Goal: Information Seeking & Learning: Learn about a topic

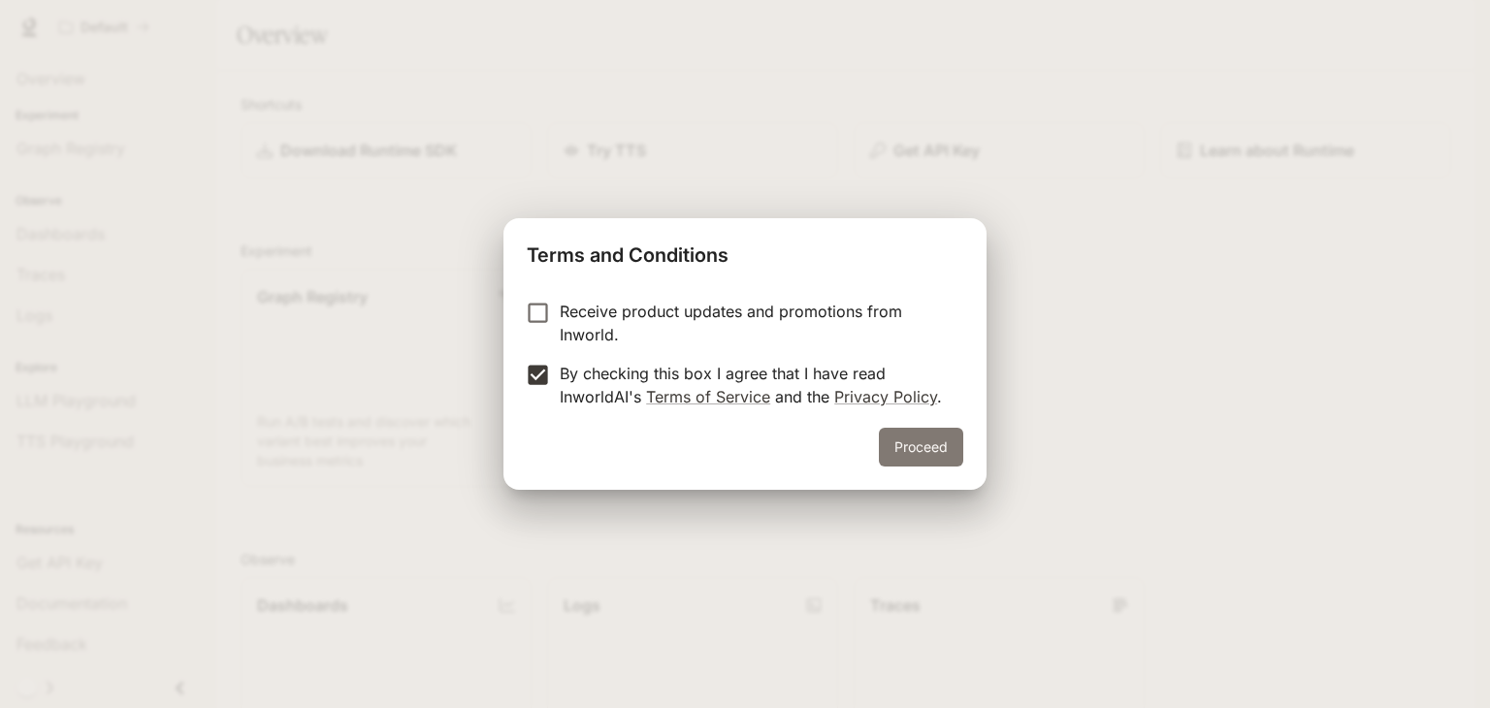
click at [938, 451] on button "Proceed" at bounding box center [921, 447] width 84 height 39
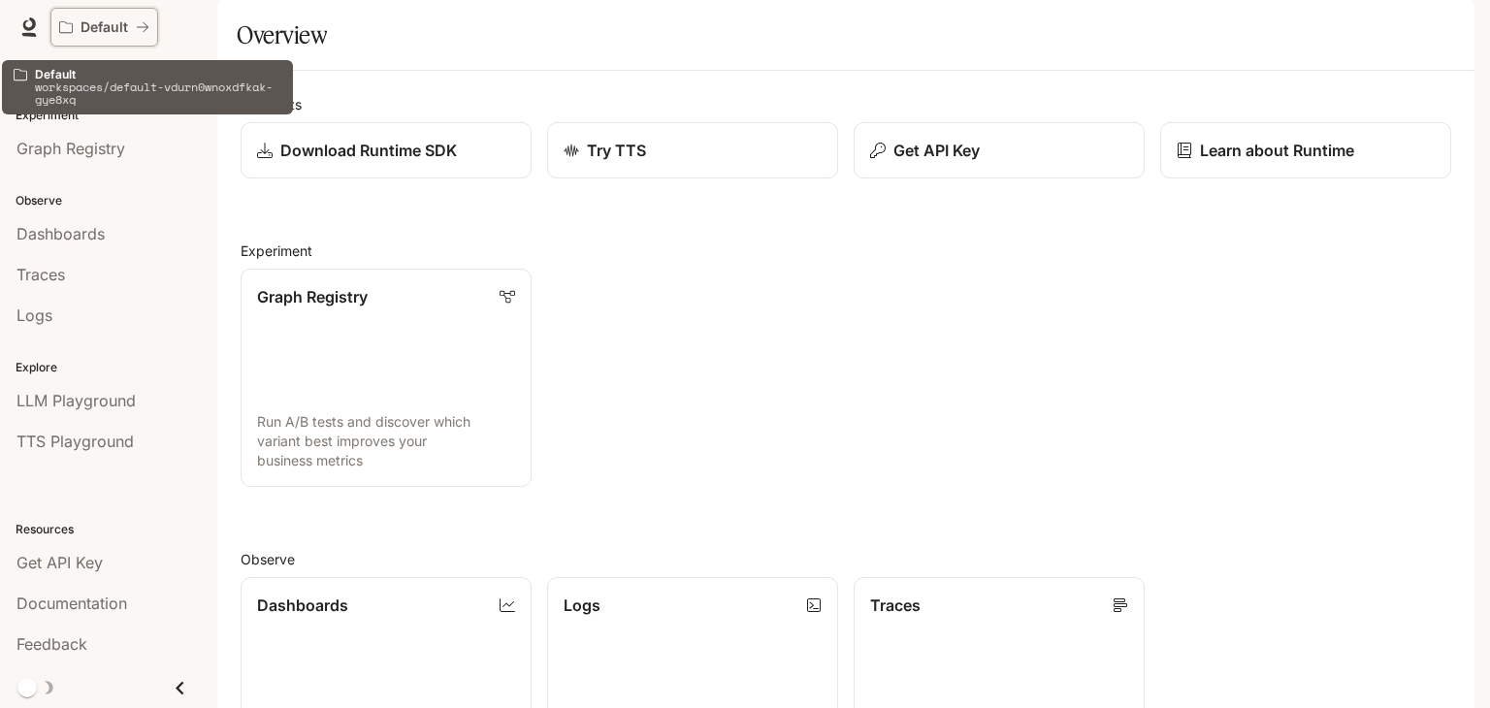
click at [146, 28] on icon "All workspaces" at bounding box center [143, 27] width 12 height 10
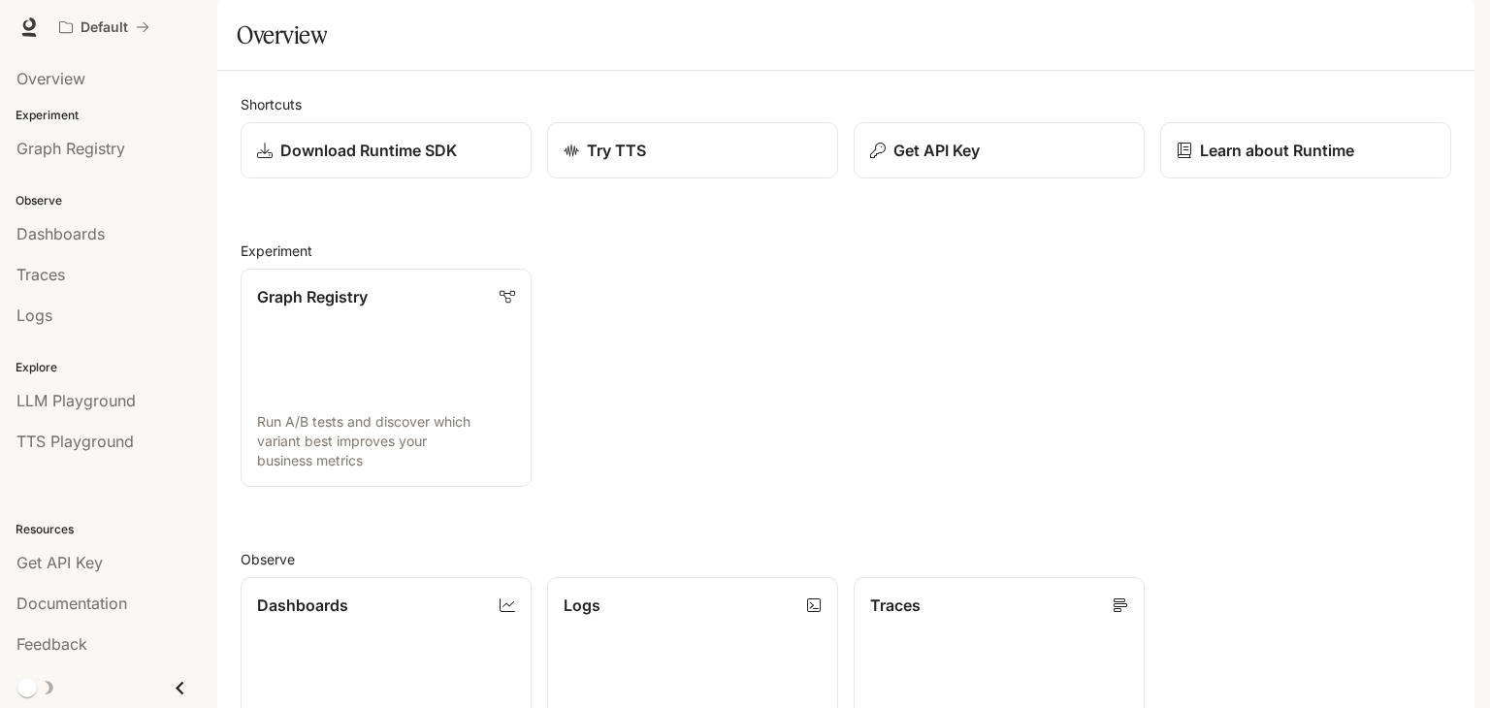
click at [1344, 20] on span "Documentation" at bounding box center [1358, 28] width 96 height 24
